Goal: Task Accomplishment & Management: Use online tool/utility

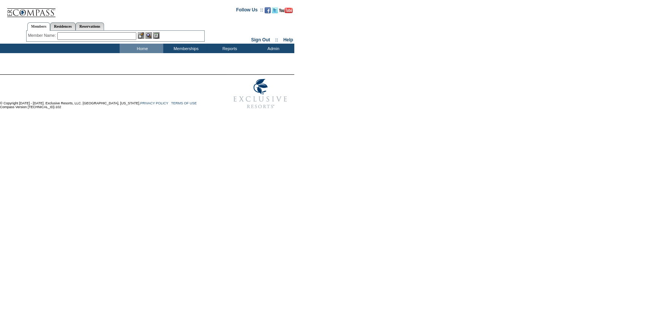
click at [95, 37] on input "text" at bounding box center [96, 36] width 79 height 8
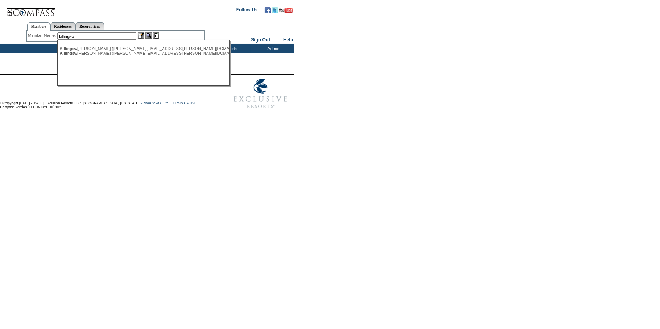
click at [94, 55] on div "Killingsw [PERSON_NAME] ([PERSON_NAME][EMAIL_ADDRESS][PERSON_NAME][DOMAIN_NAME])" at bounding box center [143, 53] width 167 height 5
type input "[PERSON_NAME] ([PERSON_NAME][EMAIL_ADDRESS][PERSON_NAME][DOMAIN_NAME])"
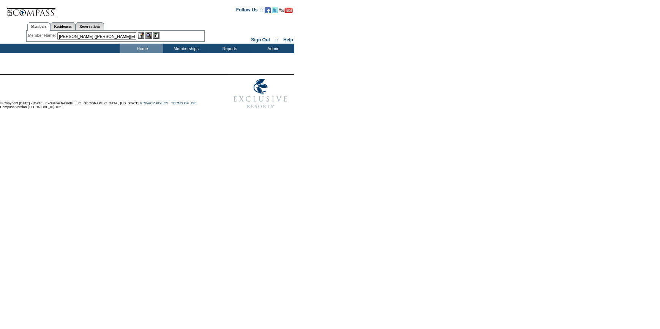
click at [140, 36] on img at bounding box center [141, 35] width 6 height 6
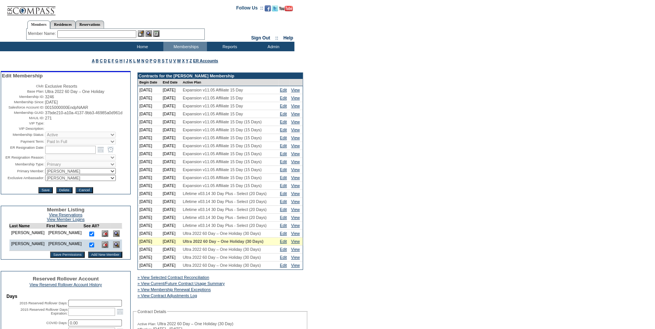
drag, startPoint x: 95, startPoint y: 35, endPoint x: 91, endPoint y: 38, distance: 4.8
click at [91, 36] on input "text" at bounding box center [96, 34] width 79 height 8
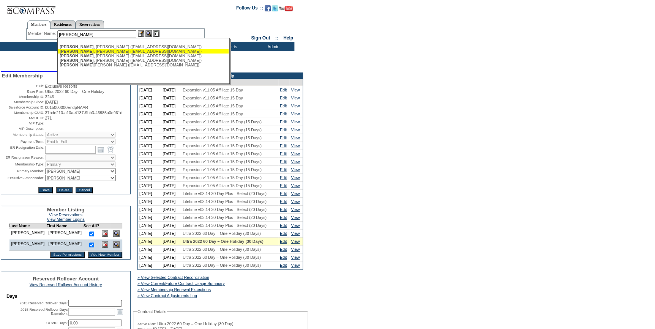
click at [87, 46] on div "[PERSON_NAME] ([EMAIL_ADDRESS][DOMAIN_NAME])" at bounding box center [143, 46] width 167 height 5
type input "[PERSON_NAME] ([EMAIL_ADDRESS][DOMAIN_NAME])"
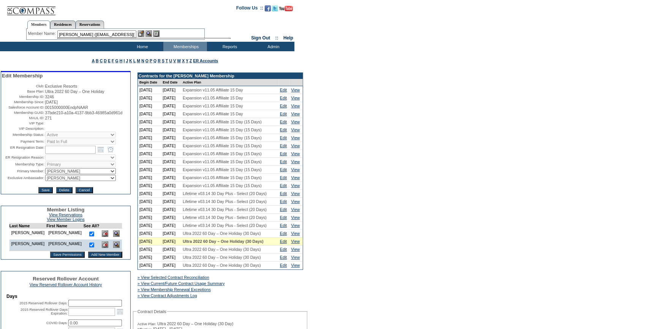
click at [144, 34] on img at bounding box center [141, 33] width 6 height 6
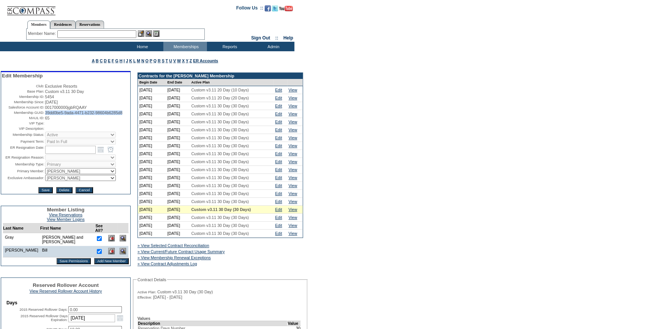
drag, startPoint x: 77, startPoint y: 123, endPoint x: 43, endPoint y: 121, distance: 34.2
click at [45, 115] on td "39dd0be5-9ada-4471-b232-98604b6285d8" at bounding box center [87, 113] width 85 height 5
copy span "39dd0be5-9ada-4471-b232-98604b6285d8"
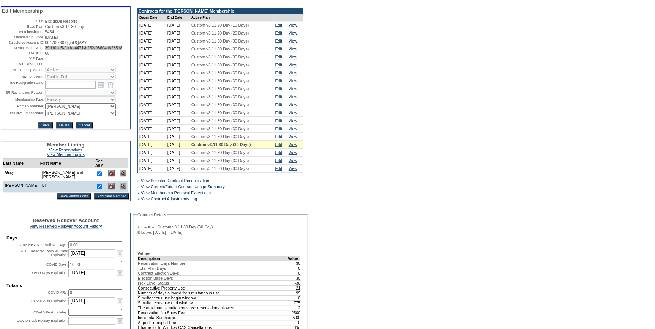
scroll to position [242, 0]
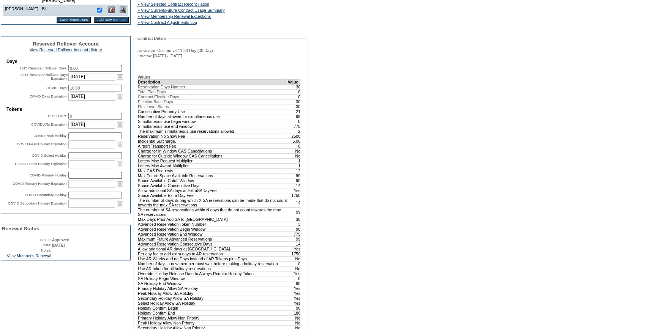
drag, startPoint x: 38, startPoint y: 273, endPoint x: 53, endPoint y: 277, distance: 15.8
click at [38, 258] on link "View Member's Renewal" at bounding box center [29, 256] width 44 height 5
